Goal: Task Accomplishment & Management: Complete application form

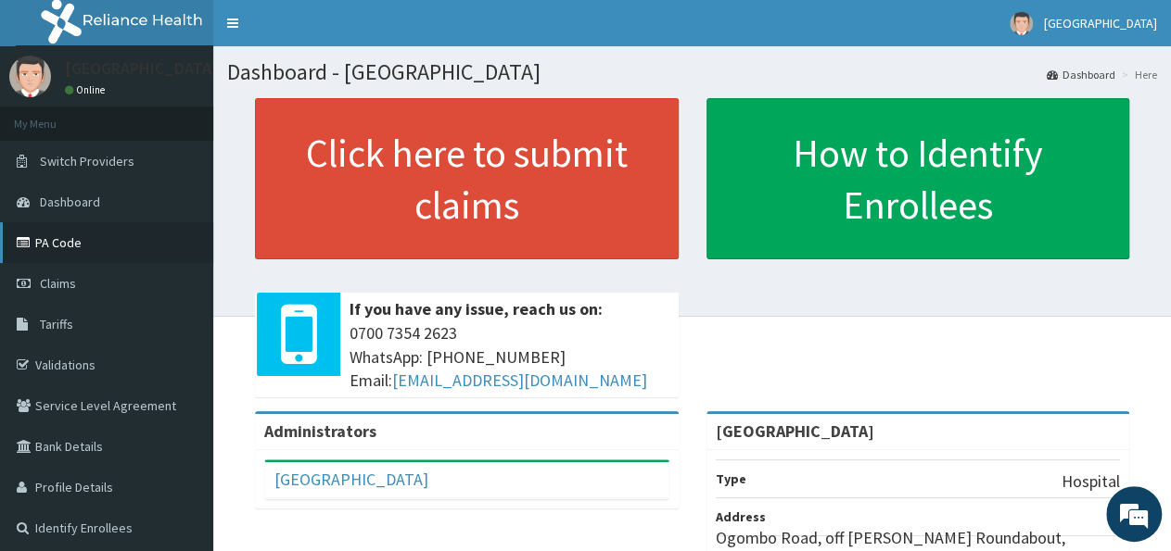
click at [93, 242] on link "PA Code" at bounding box center [106, 242] width 213 height 41
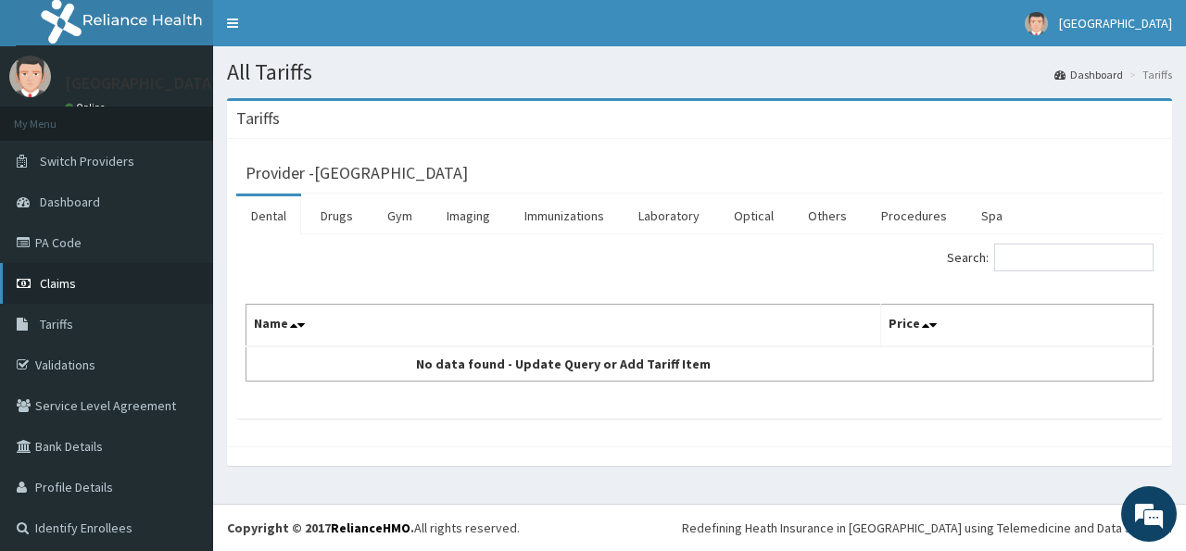
click at [92, 283] on link "Claims" at bounding box center [106, 283] width 213 height 41
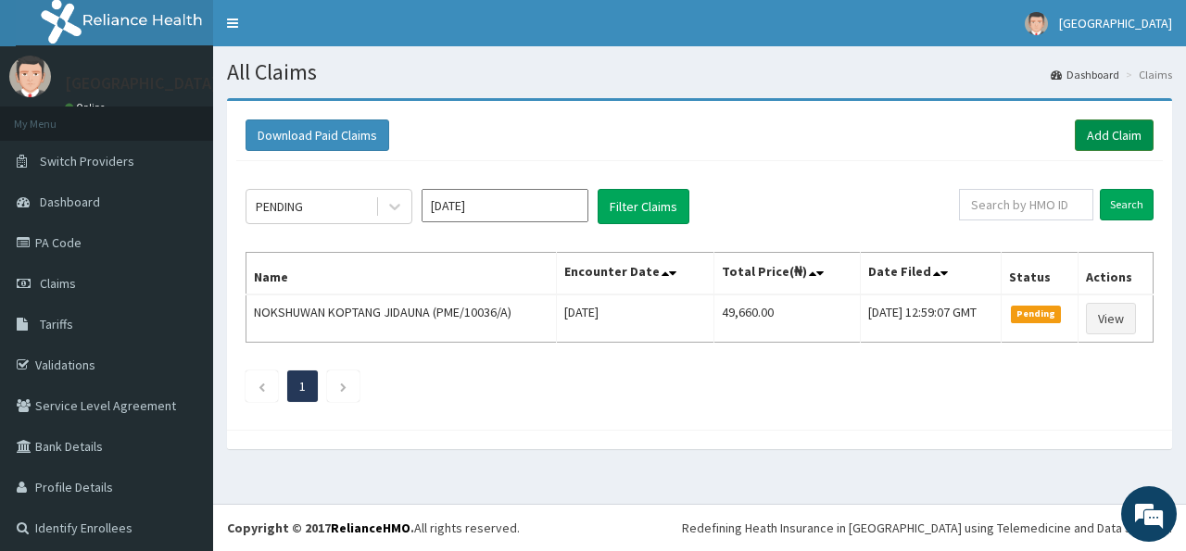
click at [1075, 137] on link "Add Claim" at bounding box center [1114, 136] width 79 height 32
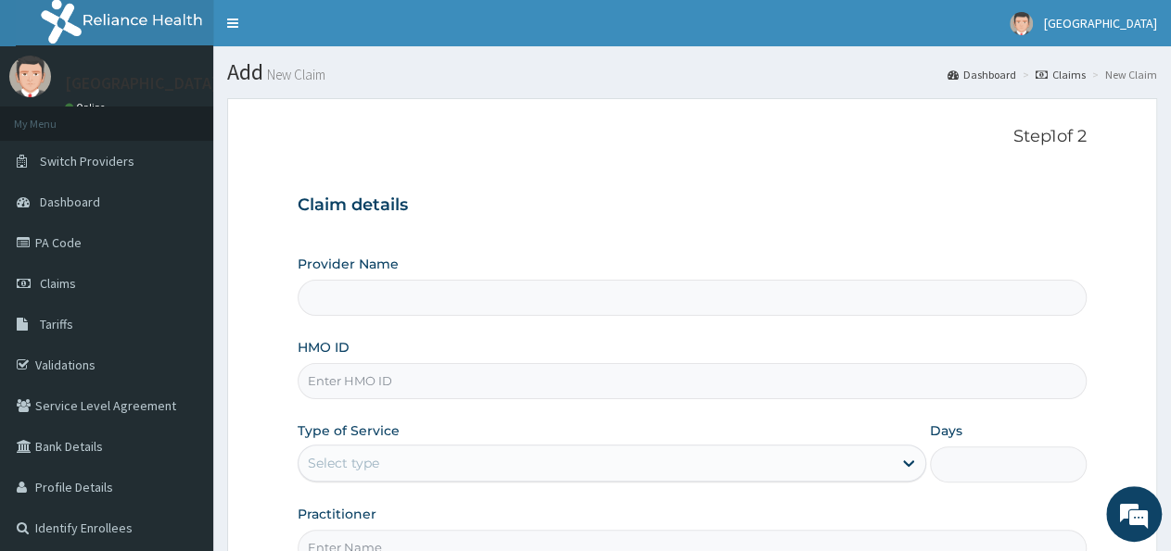
type input "[GEOGRAPHIC_DATA]"
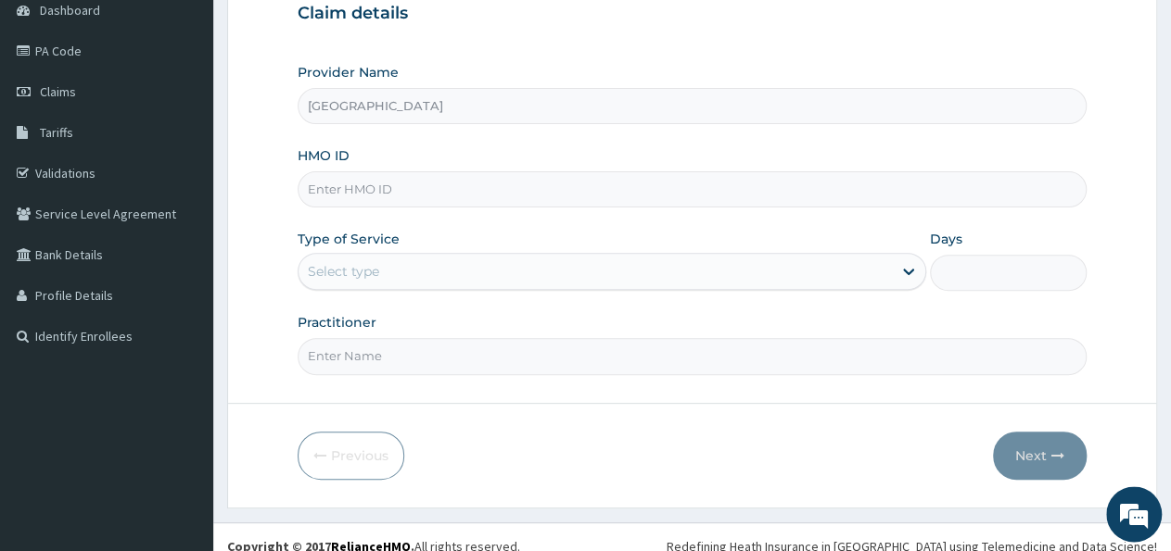
scroll to position [193, 0]
click at [374, 191] on input "HMO ID" at bounding box center [692, 189] width 789 height 36
type input "PME/10036/B"
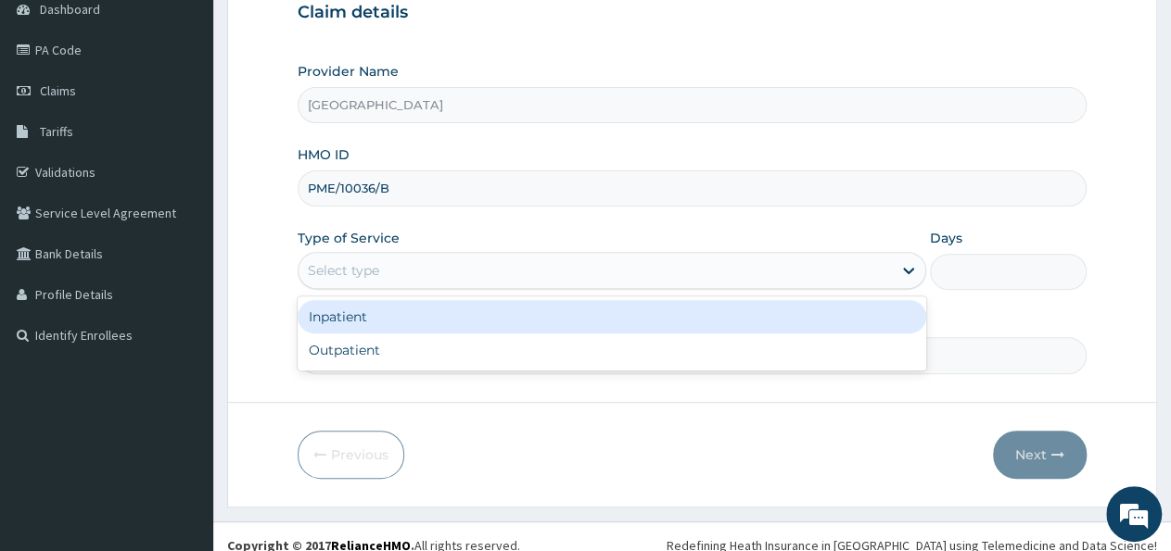
click at [368, 281] on div "Select type" at bounding box center [594, 271] width 592 height 30
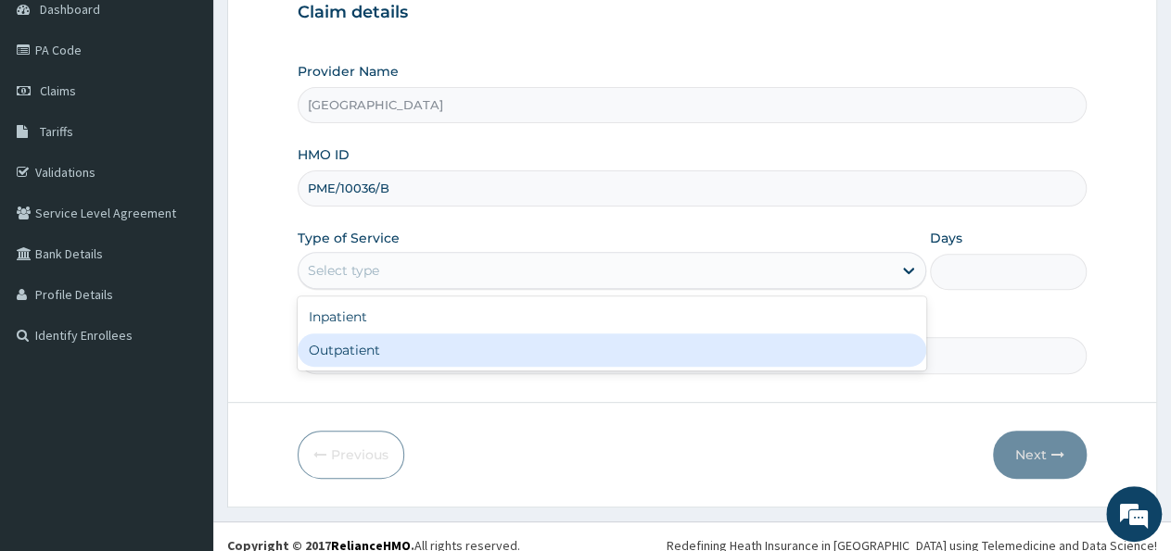
click at [359, 340] on div "Outpatient" at bounding box center [611, 350] width 627 height 33
type input "1"
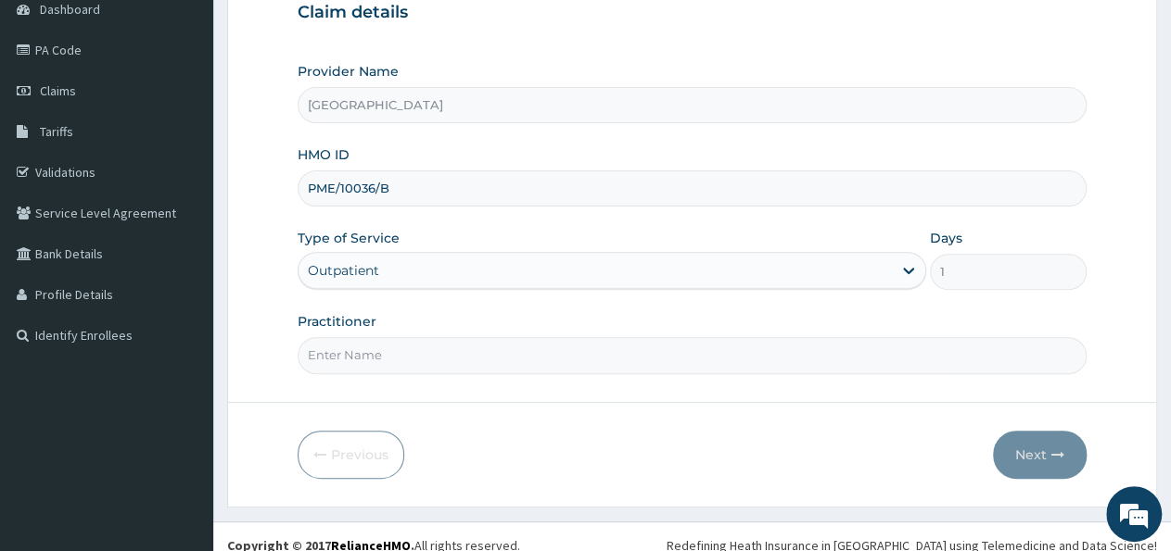
click at [385, 344] on input "Practitioner" at bounding box center [692, 355] width 789 height 36
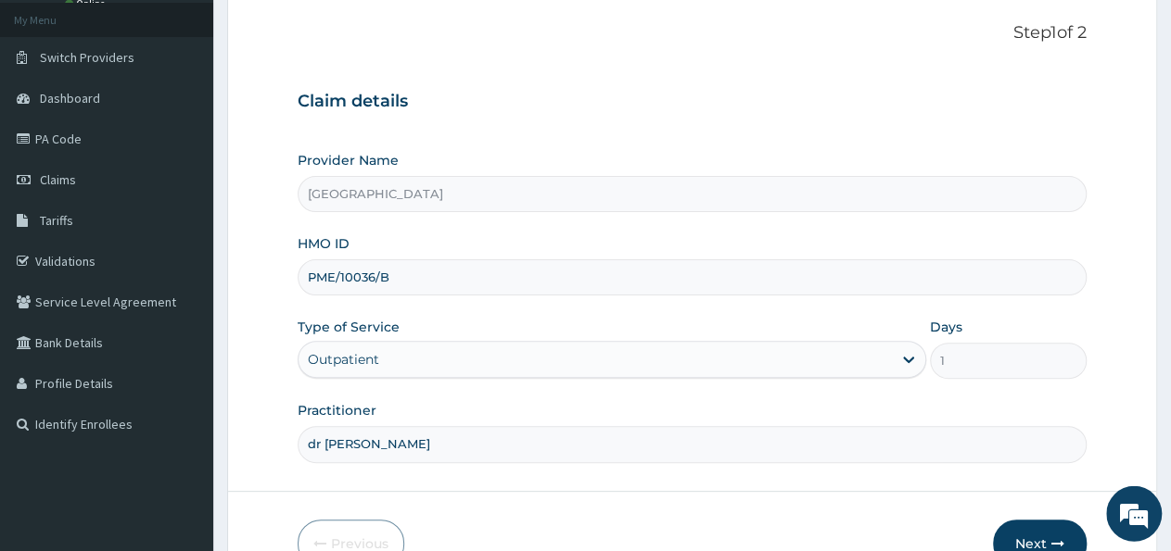
scroll to position [206, 0]
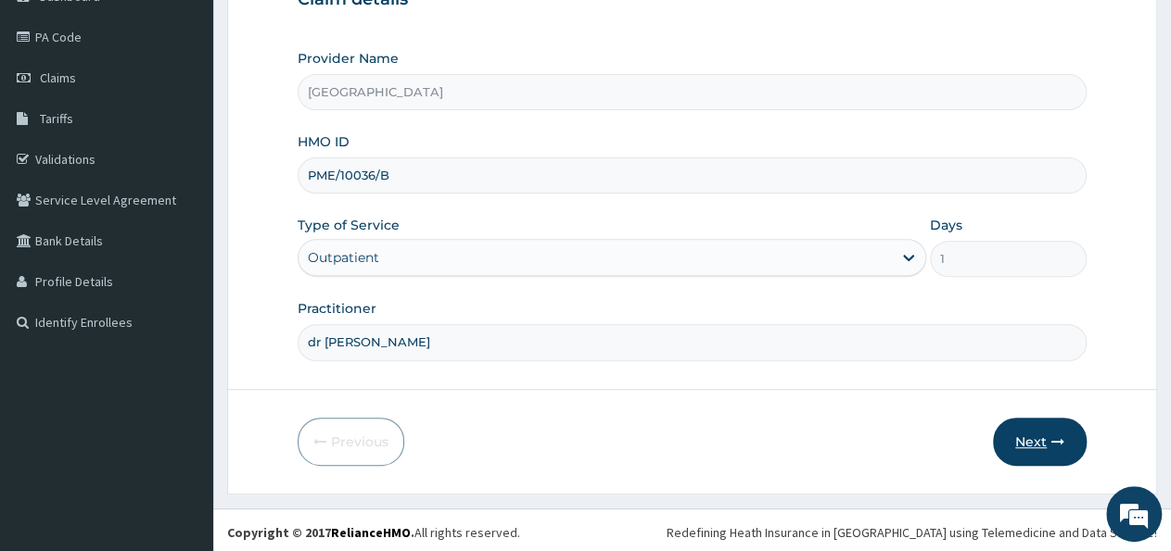
type input "dr chinonso"
click at [1045, 433] on button "Next" at bounding box center [1040, 442] width 94 height 48
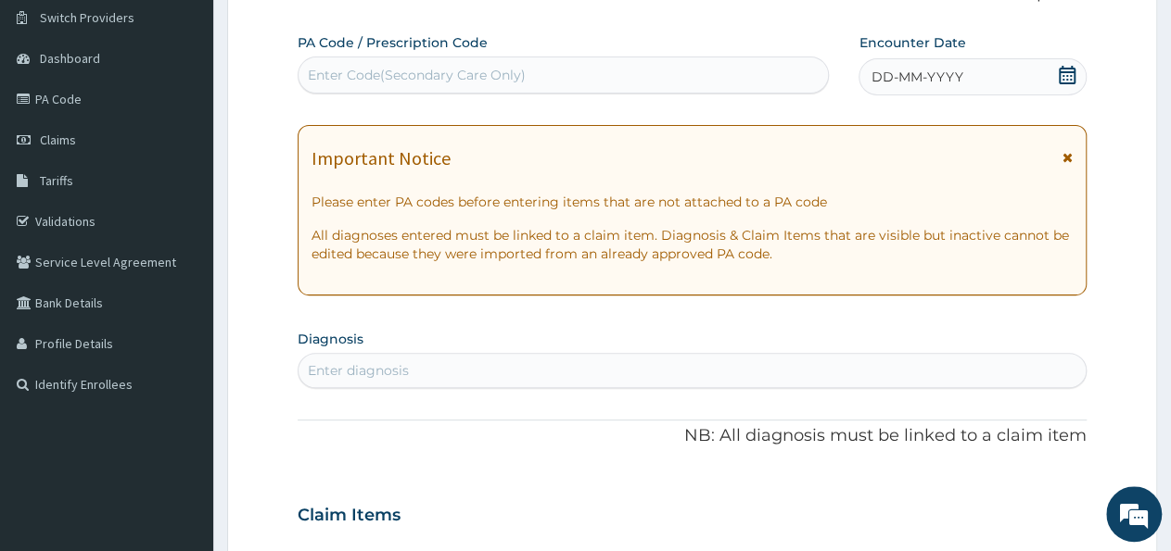
scroll to position [13, 0]
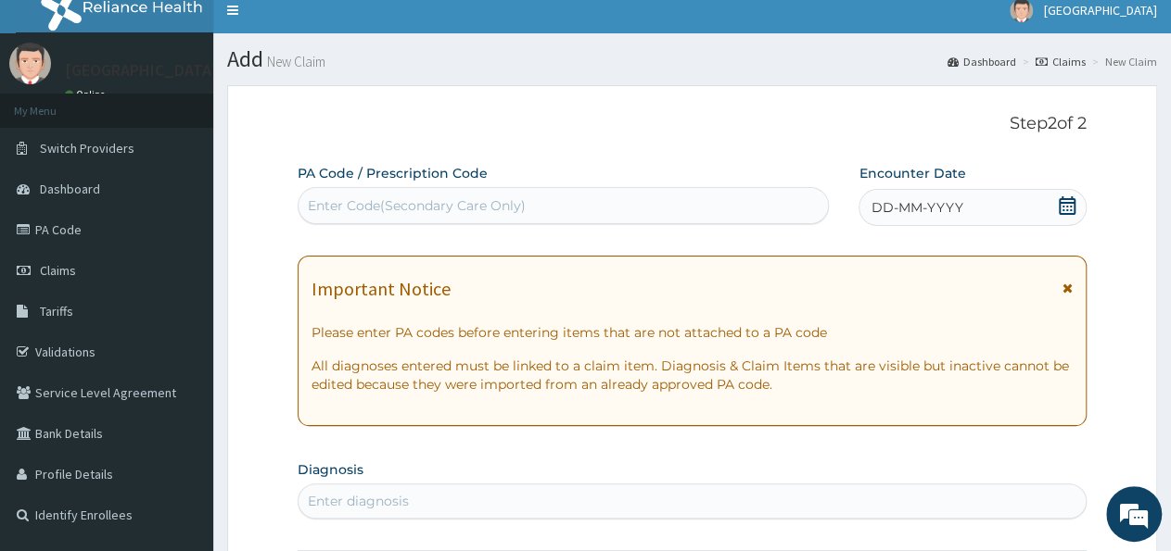
click at [475, 200] on div "Enter Code(Secondary Care Only)" at bounding box center [417, 205] width 218 height 19
click at [335, 196] on div "Enter Code(Secondary Care Only)" at bounding box center [417, 205] width 218 height 19
click at [452, 203] on div "Enter Code(Secondary Care Only)" at bounding box center [417, 205] width 218 height 19
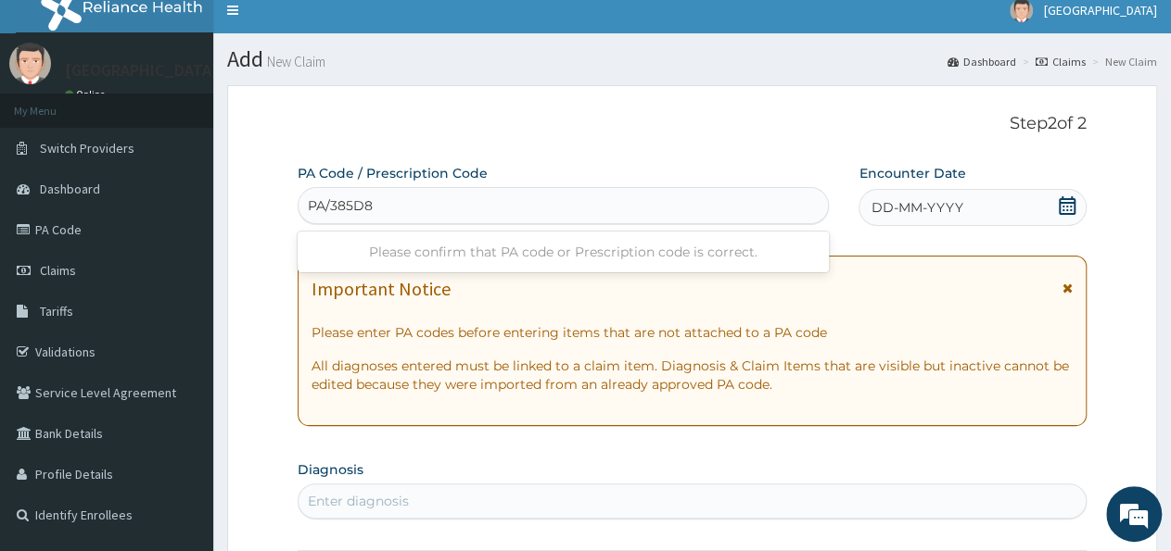
type input "PA/385D88"
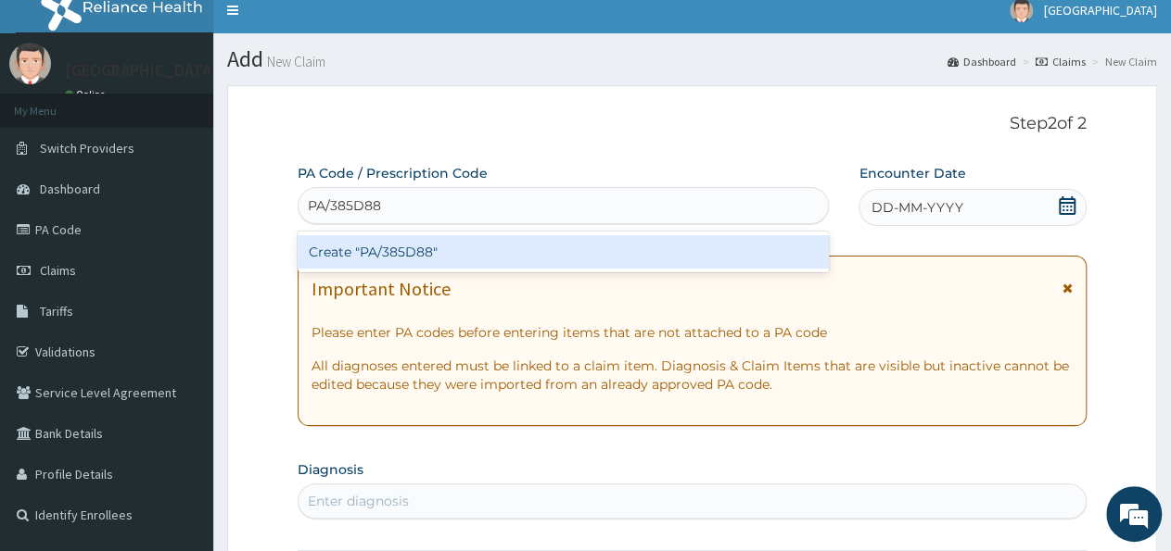
click at [392, 247] on div "Create "PA/385D88"" at bounding box center [563, 251] width 531 height 33
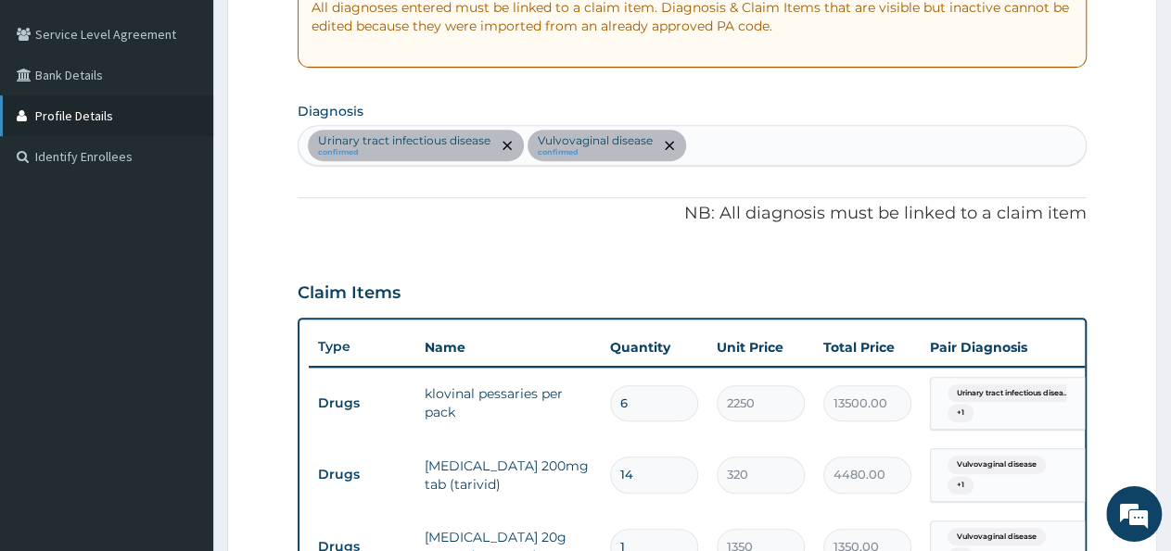
scroll to position [110, 0]
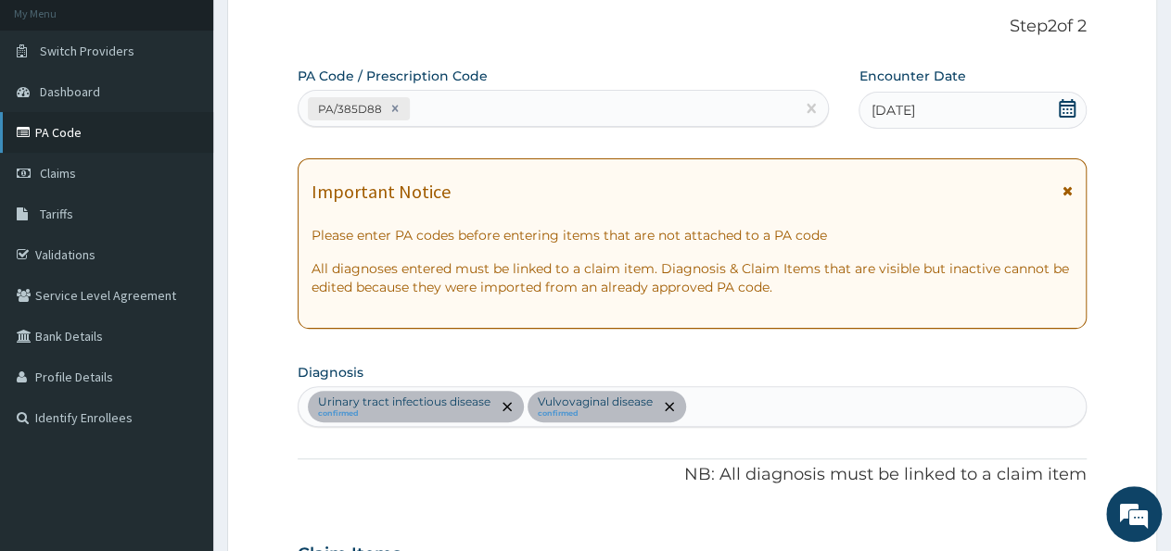
click at [75, 131] on link "PA Code" at bounding box center [106, 132] width 213 height 41
